Goal: Task Accomplishment & Management: Use online tool/utility

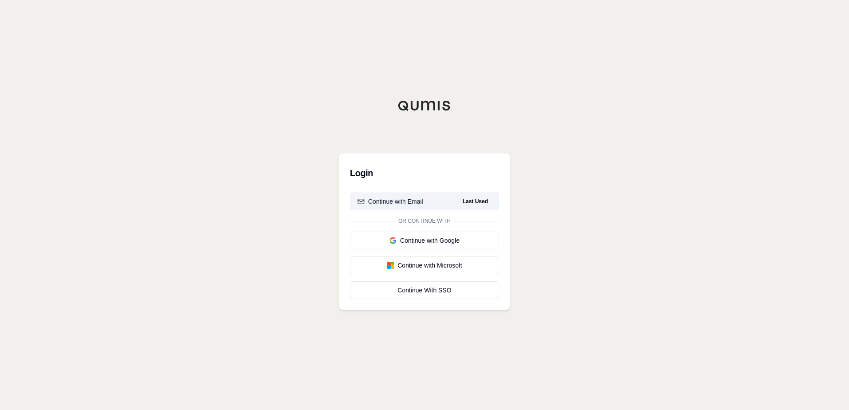
click at [449, 198] on button "Continue with Email Last Used" at bounding box center [424, 202] width 149 height 18
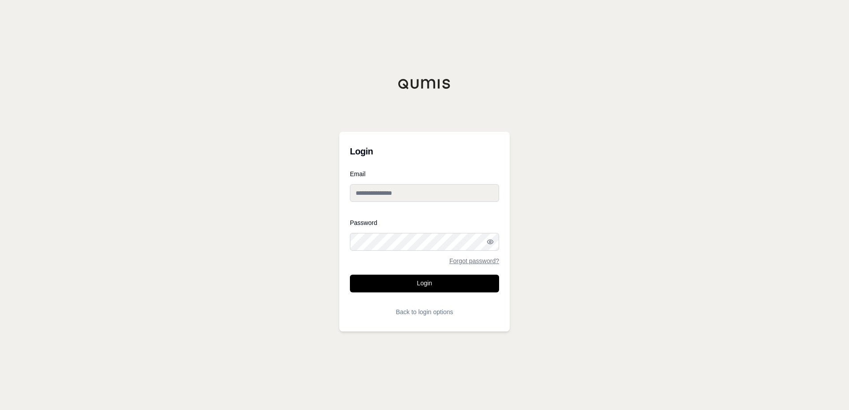
click at [444, 193] on input "Email" at bounding box center [424, 193] width 149 height 18
type input "**********"
click at [421, 285] on button "Login" at bounding box center [424, 284] width 149 height 18
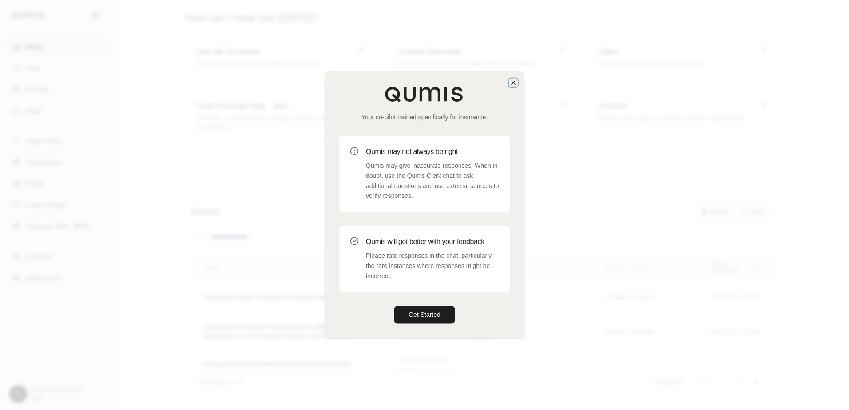
click at [510, 84] on icon "button" at bounding box center [513, 82] width 7 height 7
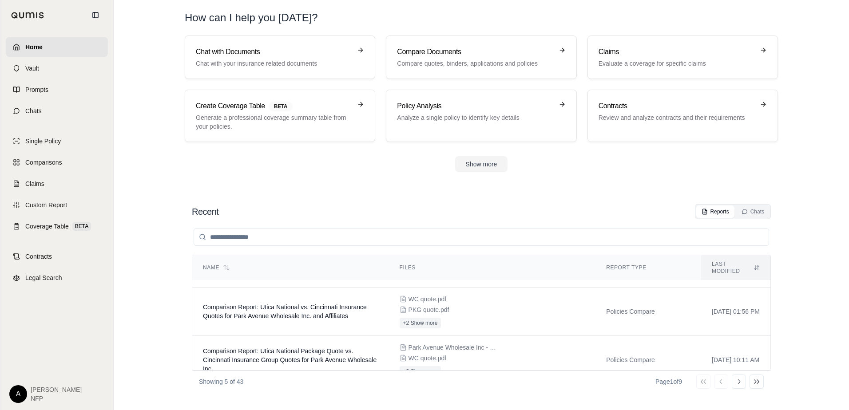
scroll to position [116, 0]
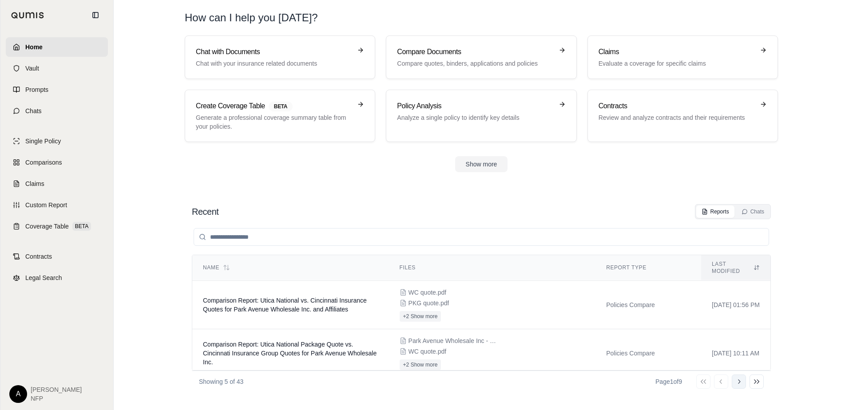
click at [743, 381] on button "Go to next page" at bounding box center [739, 382] width 14 height 14
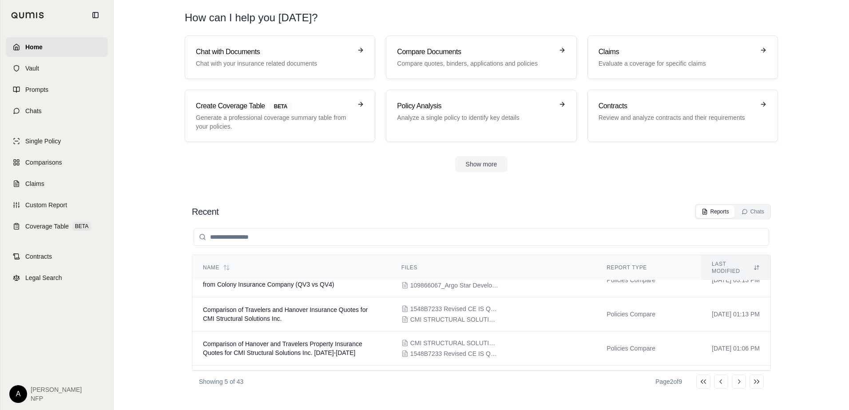
scroll to position [0, 0]
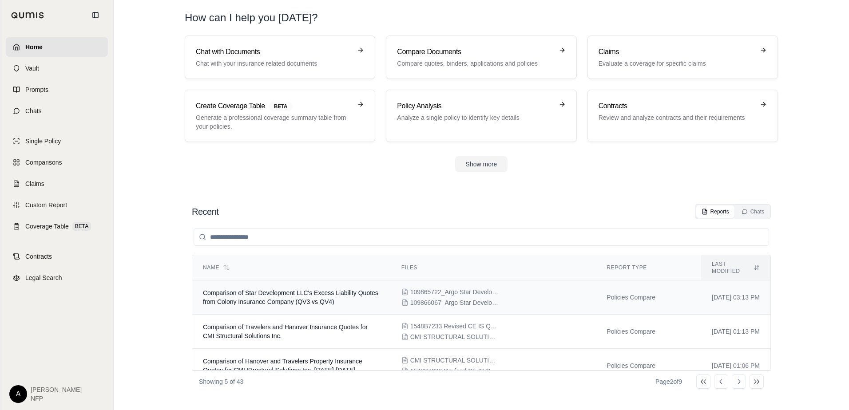
click at [329, 291] on span "Comparison of Star Development LLC's Excess Liability Quotes from Colony Insura…" at bounding box center [290, 298] width 175 height 16
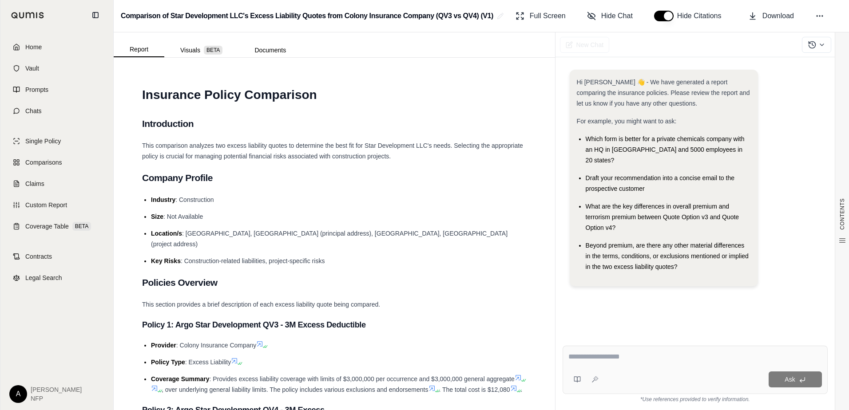
click at [596, 359] on textarea at bounding box center [695, 357] width 254 height 11
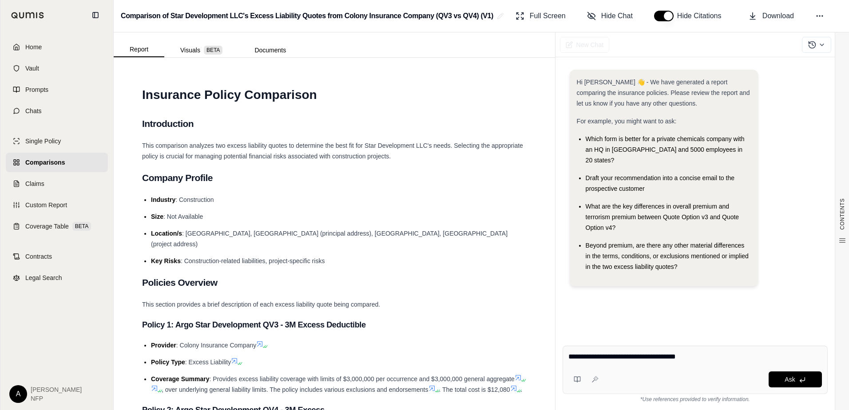
type textarea "**********"
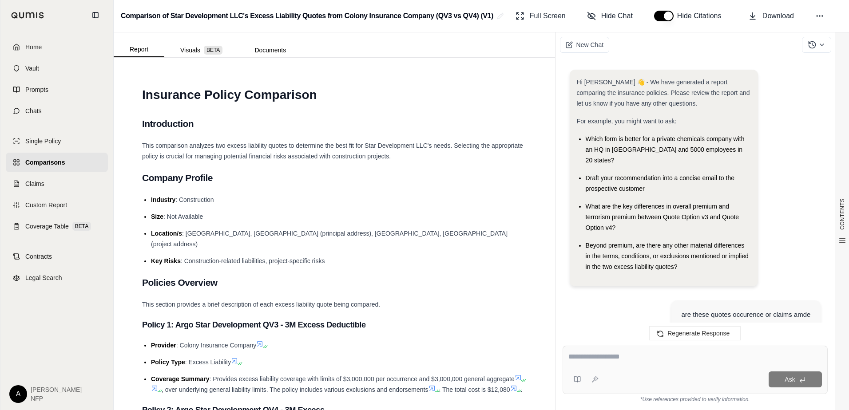
scroll to position [688, 0]
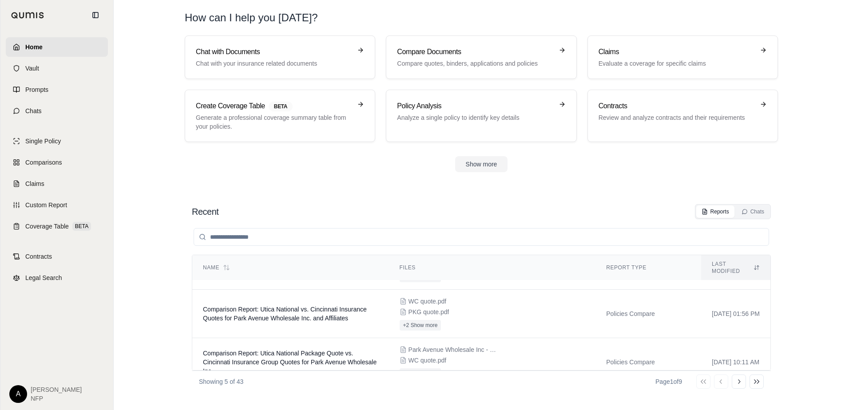
scroll to position [116, 0]
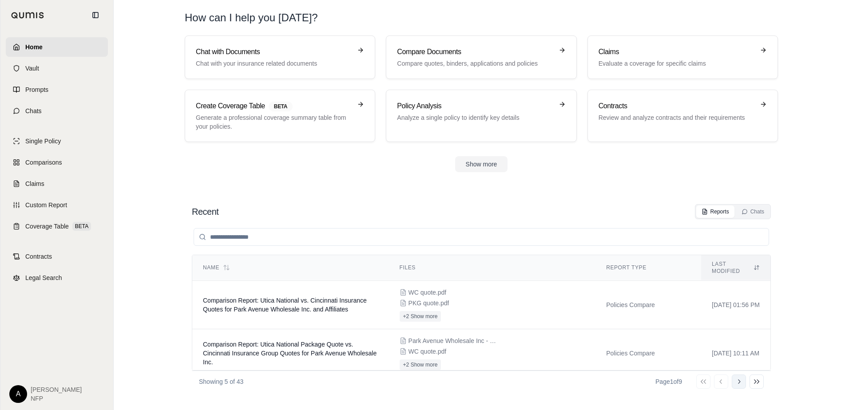
click at [739, 384] on icon at bounding box center [738, 381] width 7 height 7
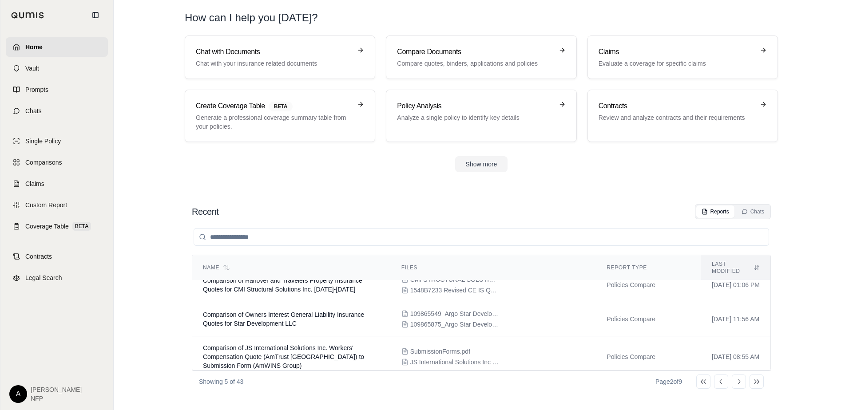
scroll to position [0, 0]
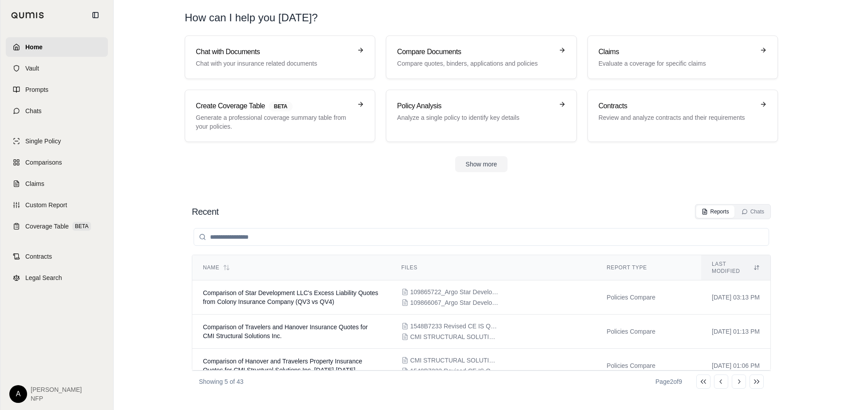
drag, startPoint x: 768, startPoint y: 349, endPoint x: 549, endPoint y: 197, distance: 267.1
click at [549, 197] on section "Recent Reports Chats Name Files Report Type Last modified Comparison of Star De…" at bounding box center [481, 298] width 728 height 224
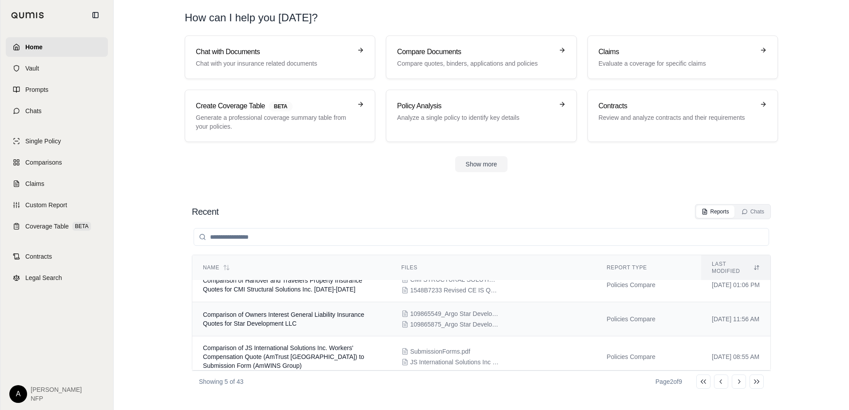
drag, startPoint x: 763, startPoint y: 336, endPoint x: 759, endPoint y: 299, distance: 36.6
click at [759, 299] on tbody "Comparison of Star Development LLC's Excess Liability Quotes from Colony Insura…" at bounding box center [481, 289] width 578 height 178
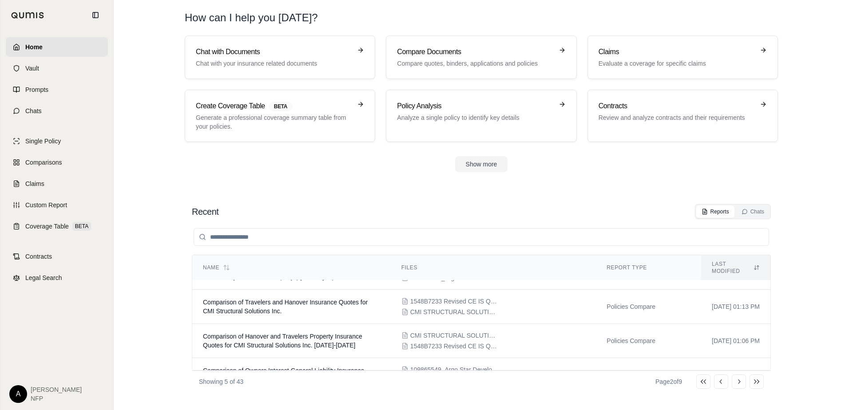
scroll to position [16, 0]
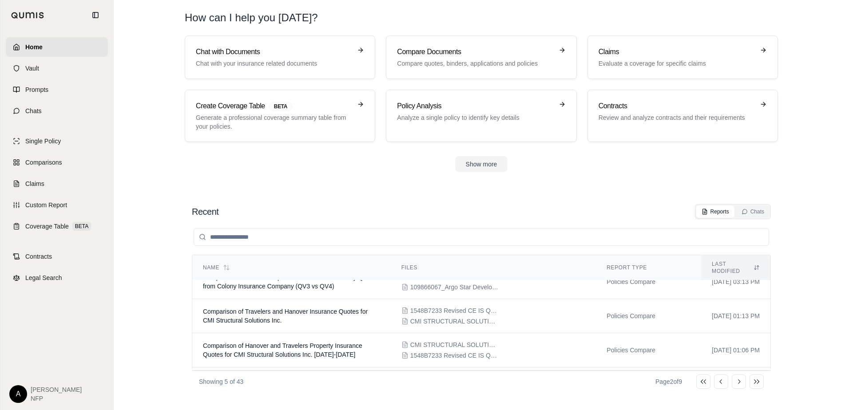
click at [789, 272] on div "Recent Reports Chats Name Files Report Type Last modified Comparison of Star De…" at bounding box center [482, 298] width 622 height 202
click at [596, 276] on td "Policies Compare" at bounding box center [648, 282] width 105 height 34
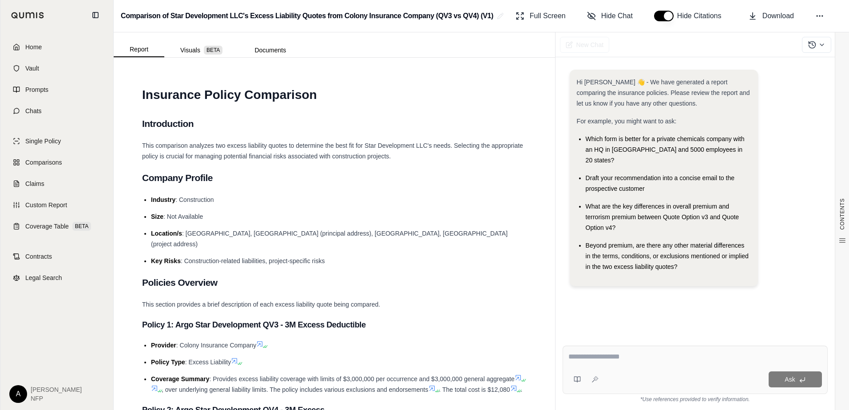
click at [633, 361] on textarea at bounding box center [695, 357] width 254 height 11
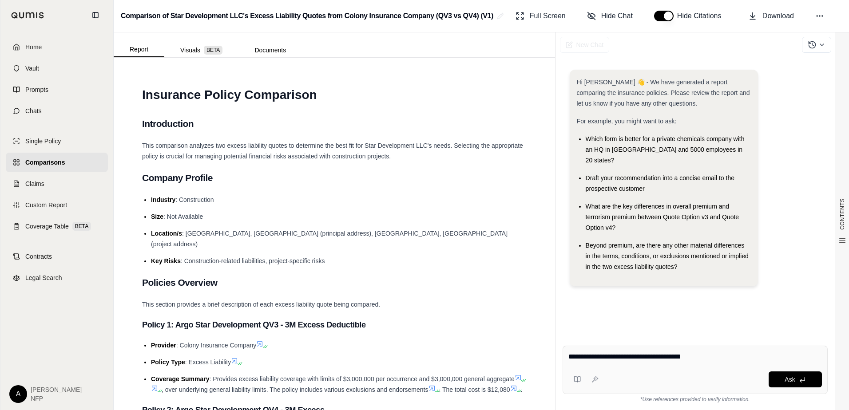
type textarea "**********"
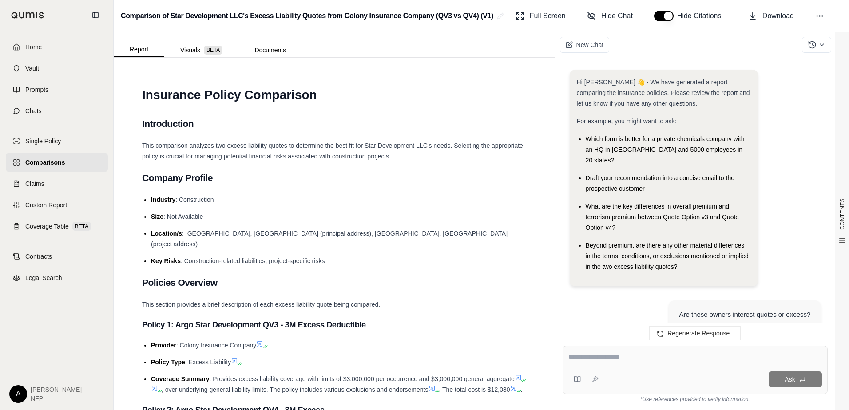
scroll to position [655, 0]
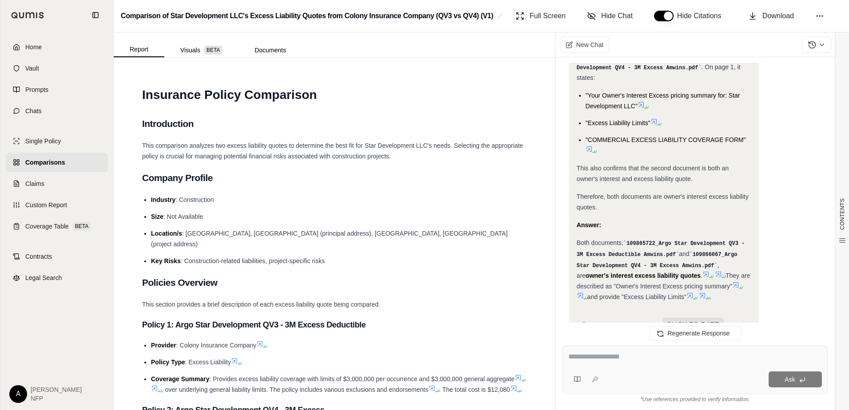
click at [644, 361] on textarea at bounding box center [695, 357] width 254 height 11
type textarea "**********"
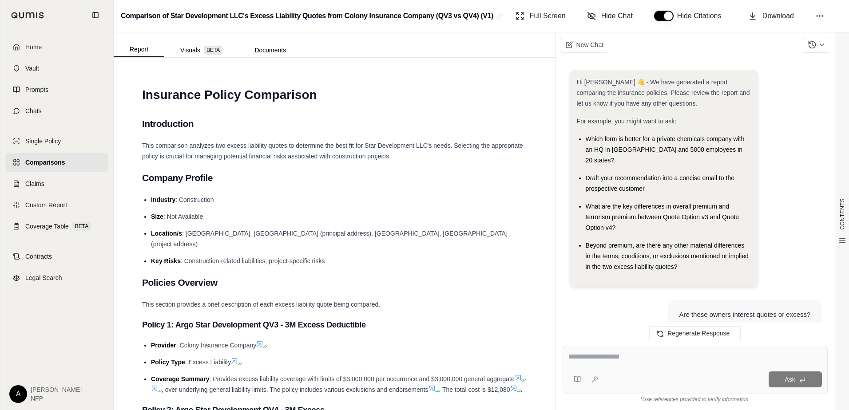
scroll to position [1027, 0]
